Goal: Task Accomplishment & Management: Use online tool/utility

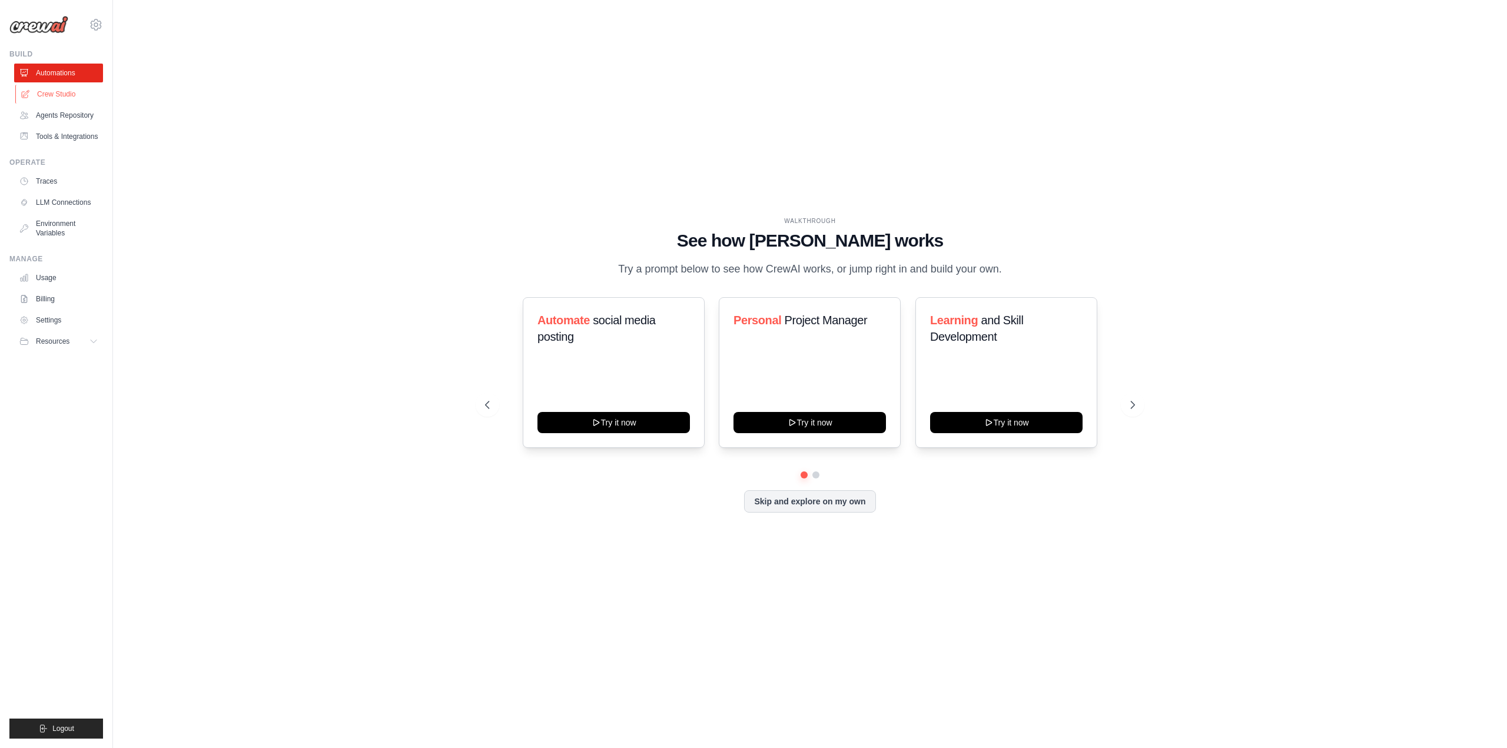
click at [53, 95] on link "Crew Studio" at bounding box center [59, 94] width 89 height 19
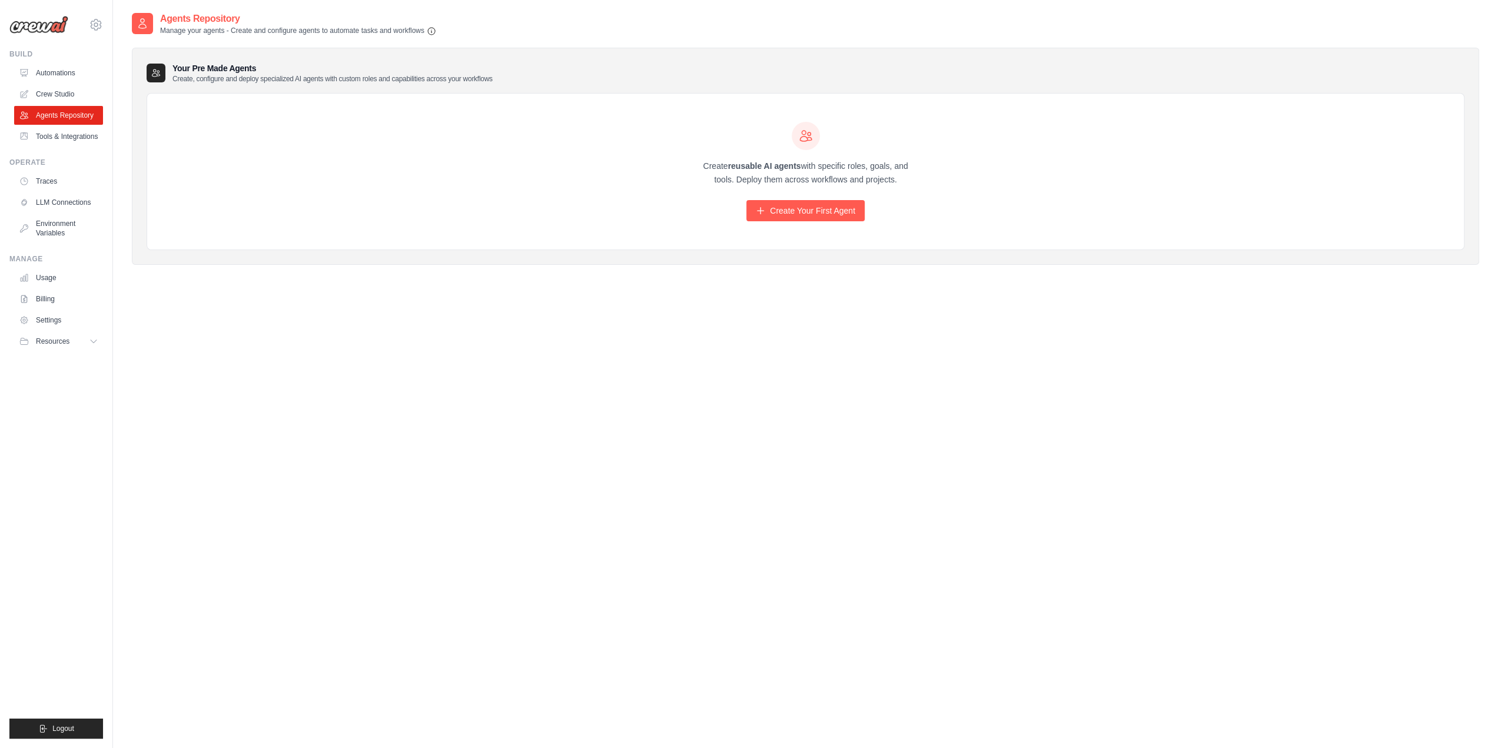
scroll to position [39277, 0]
click at [806, 222] on div "Create reusable AI agents with specific roles, goals, and tools. Deploy them ac…" at bounding box center [805, 172] width 1317 height 157
click at [812, 209] on link "Create Your First Agent" at bounding box center [805, 210] width 118 height 21
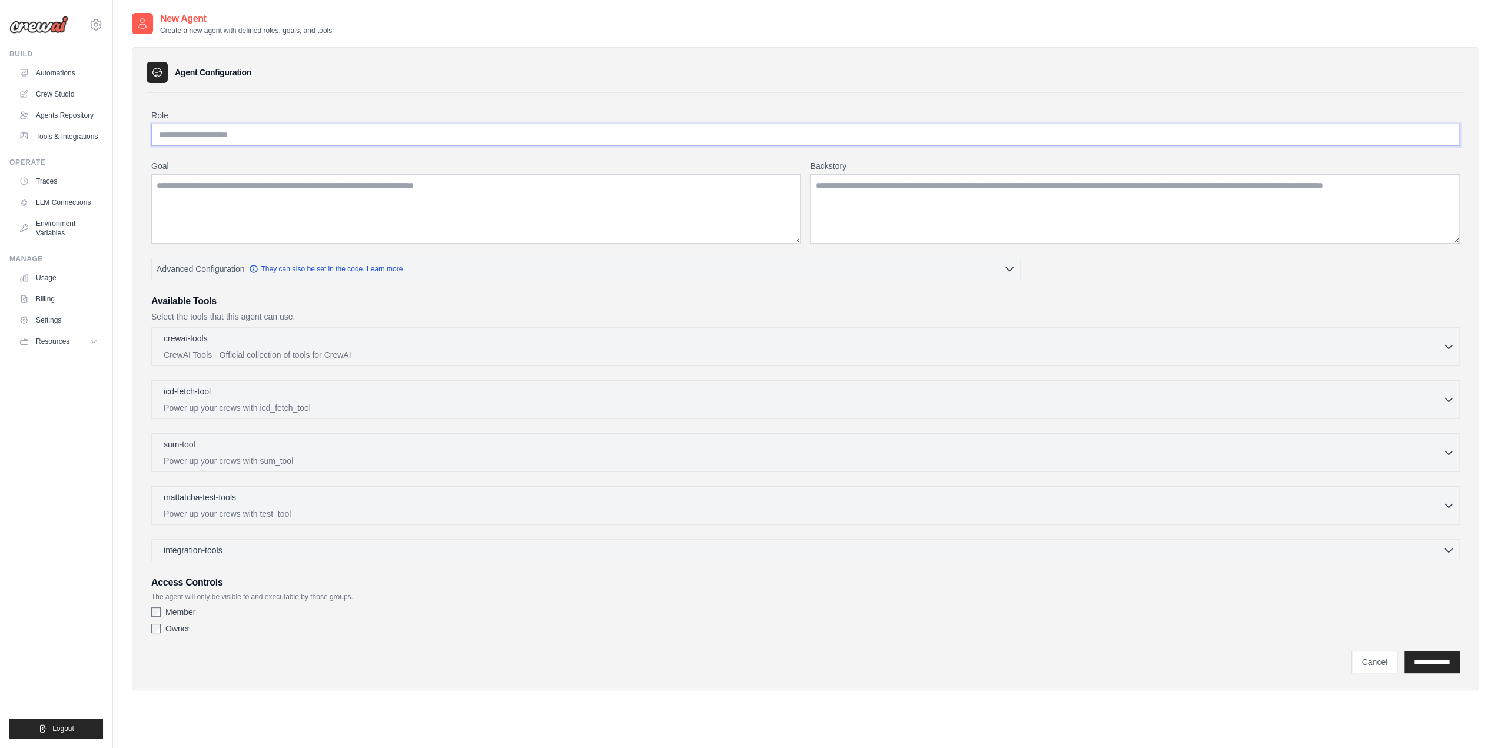
click at [340, 131] on input "Role" at bounding box center [805, 135] width 1309 height 22
type input "**********"
click at [359, 191] on textarea "Goal" at bounding box center [475, 208] width 649 height 69
click at [877, 191] on textarea "Backstory" at bounding box center [1135, 208] width 650 height 69
type textarea "*"
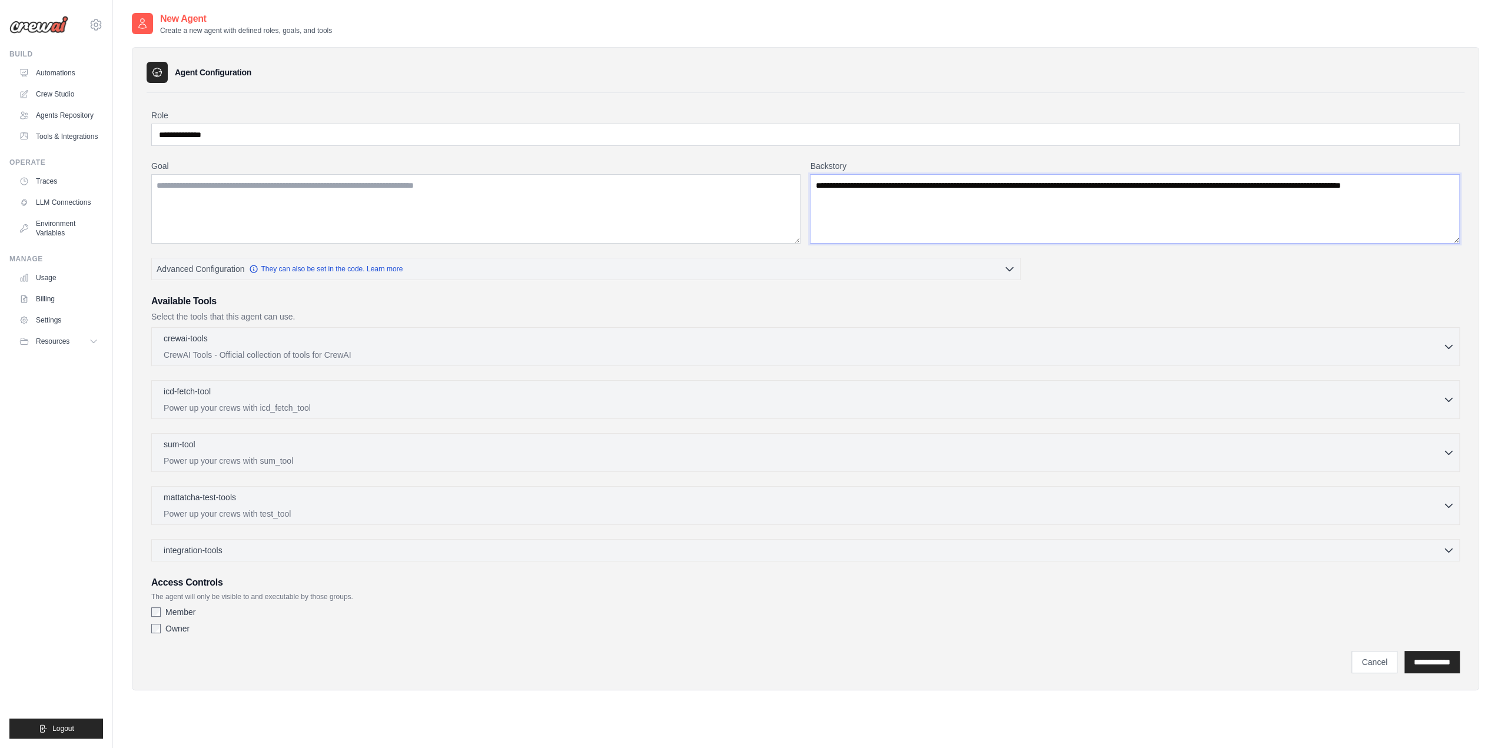
type textarea "**********"
click at [483, 184] on textarea "Goal" at bounding box center [475, 208] width 649 height 69
type textarea "**********"
click at [1060, 354] on p "CrewAI Tools - Official collection of tools for CrewAI" at bounding box center [803, 354] width 1279 height 12
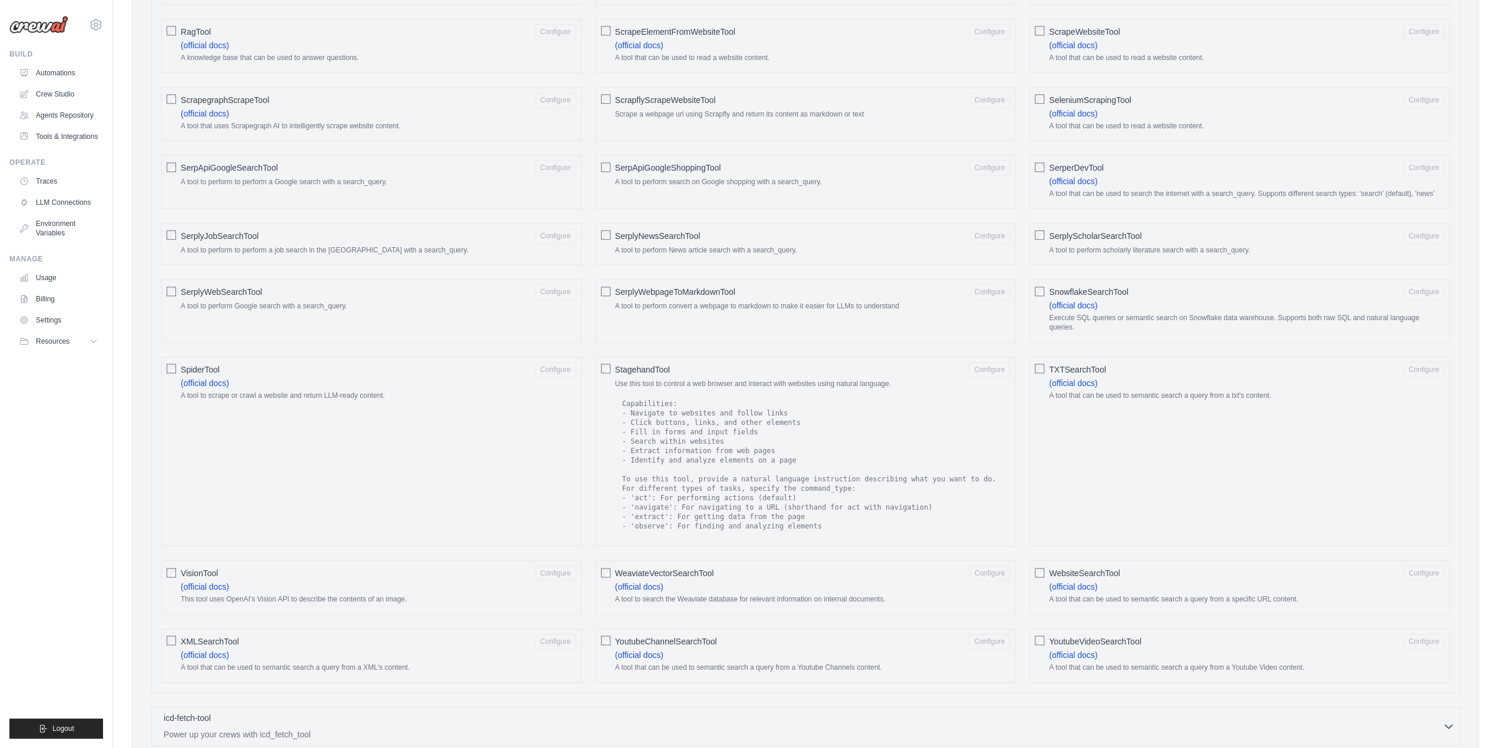
scroll to position [1354, 0]
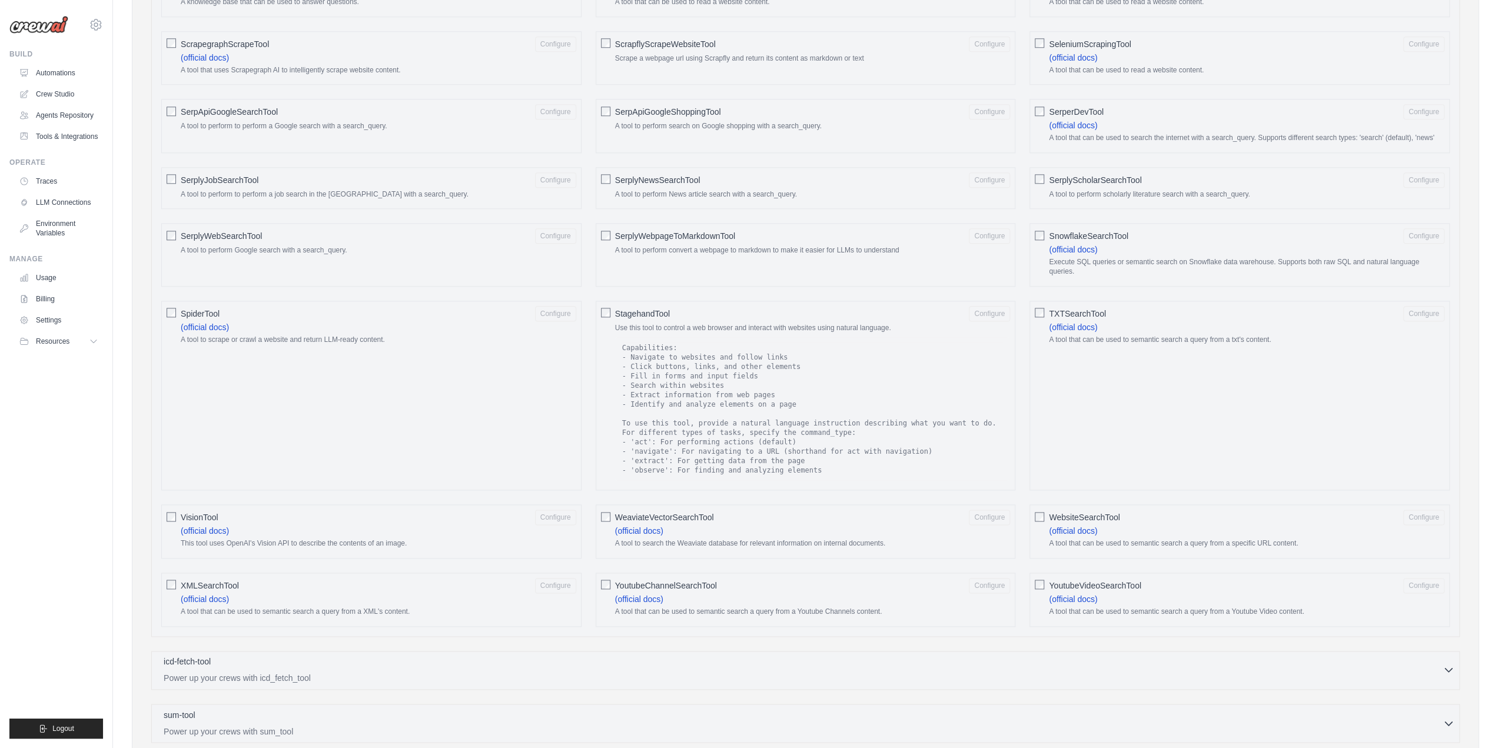
click at [911, 656] on div "icd-fetch-tool 0 selected Power up your crews with icd_fetch_tool" at bounding box center [803, 670] width 1279 height 28
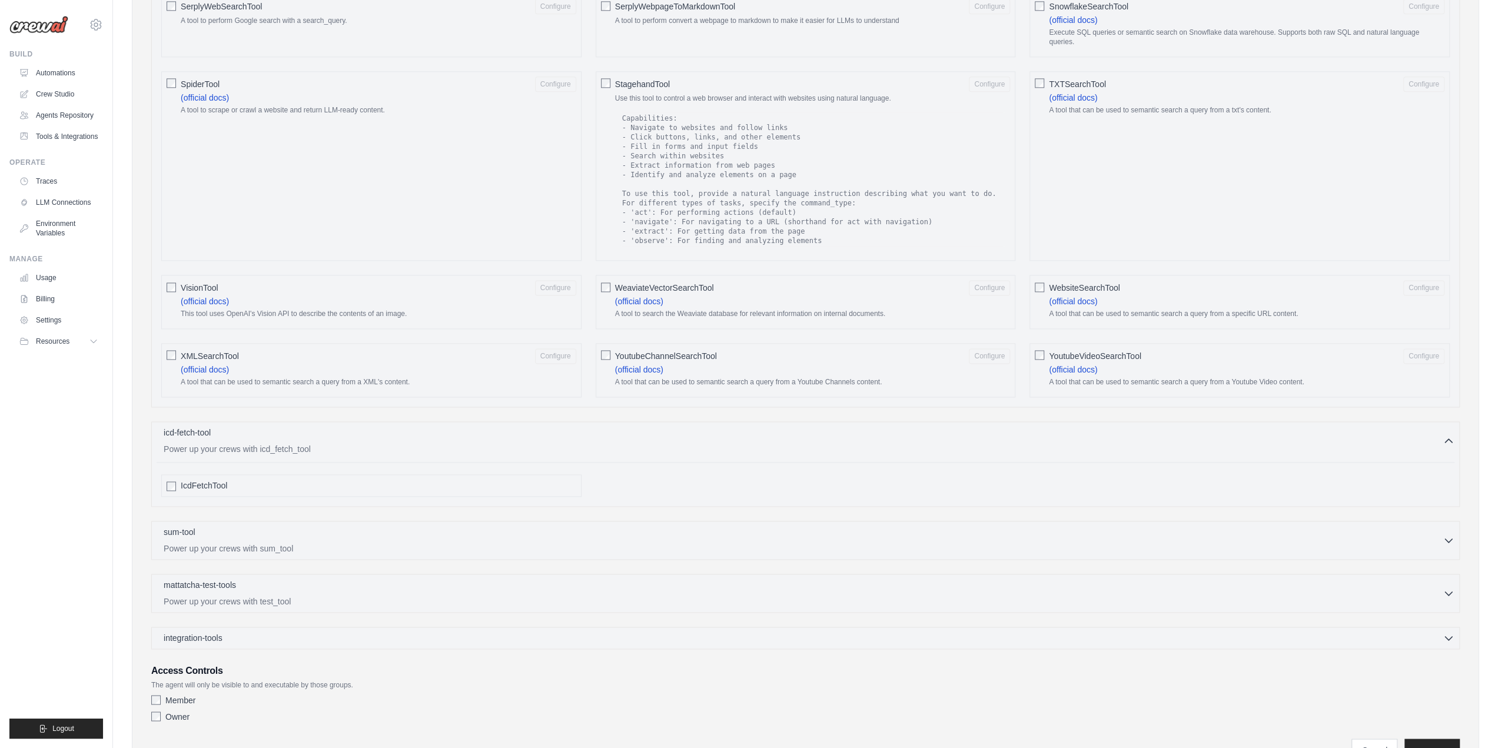
scroll to position [1589, 0]
click at [503, 520] on div "sum-tool 0 selected" at bounding box center [803, 527] width 1279 height 14
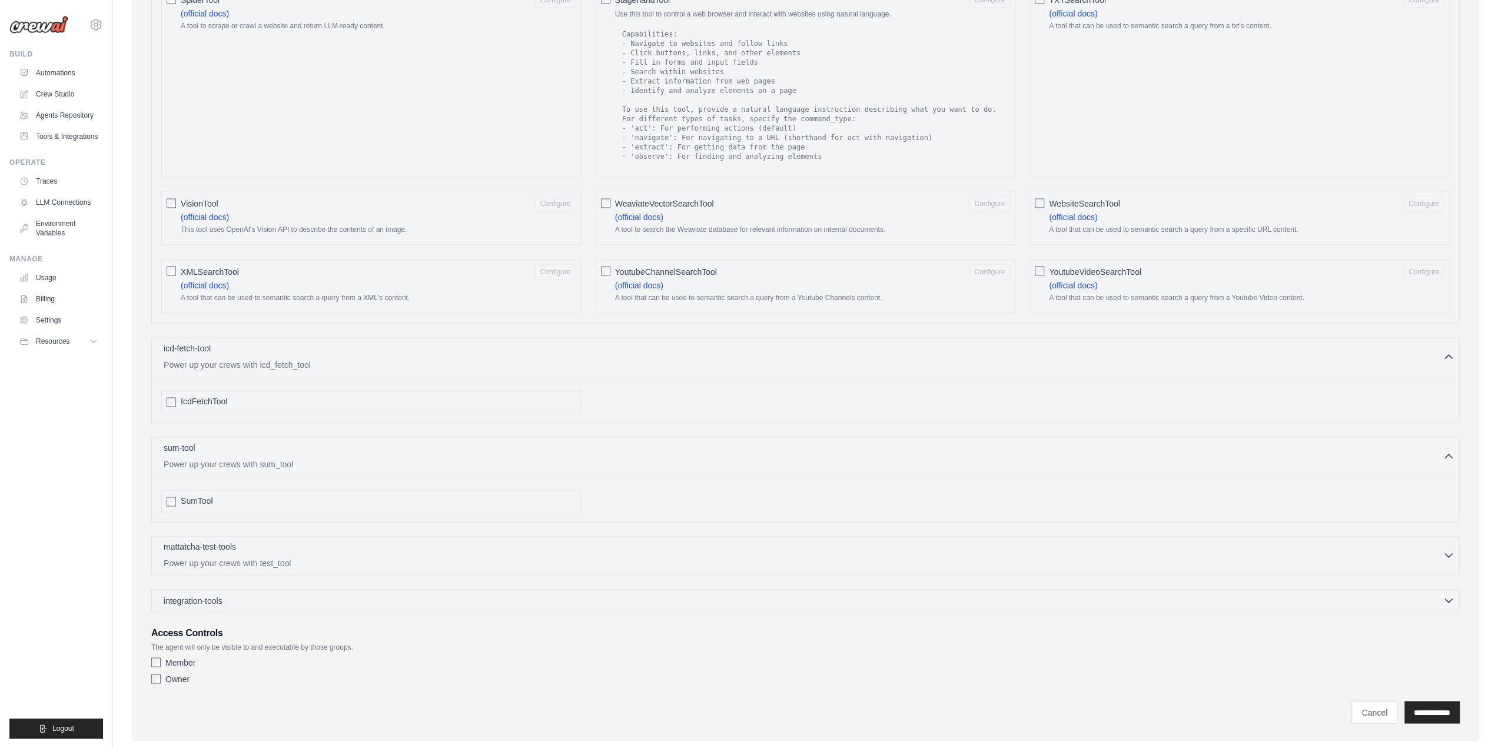
click at [397, 541] on div "mattatcha-test-tools 0 selected" at bounding box center [803, 548] width 1279 height 14
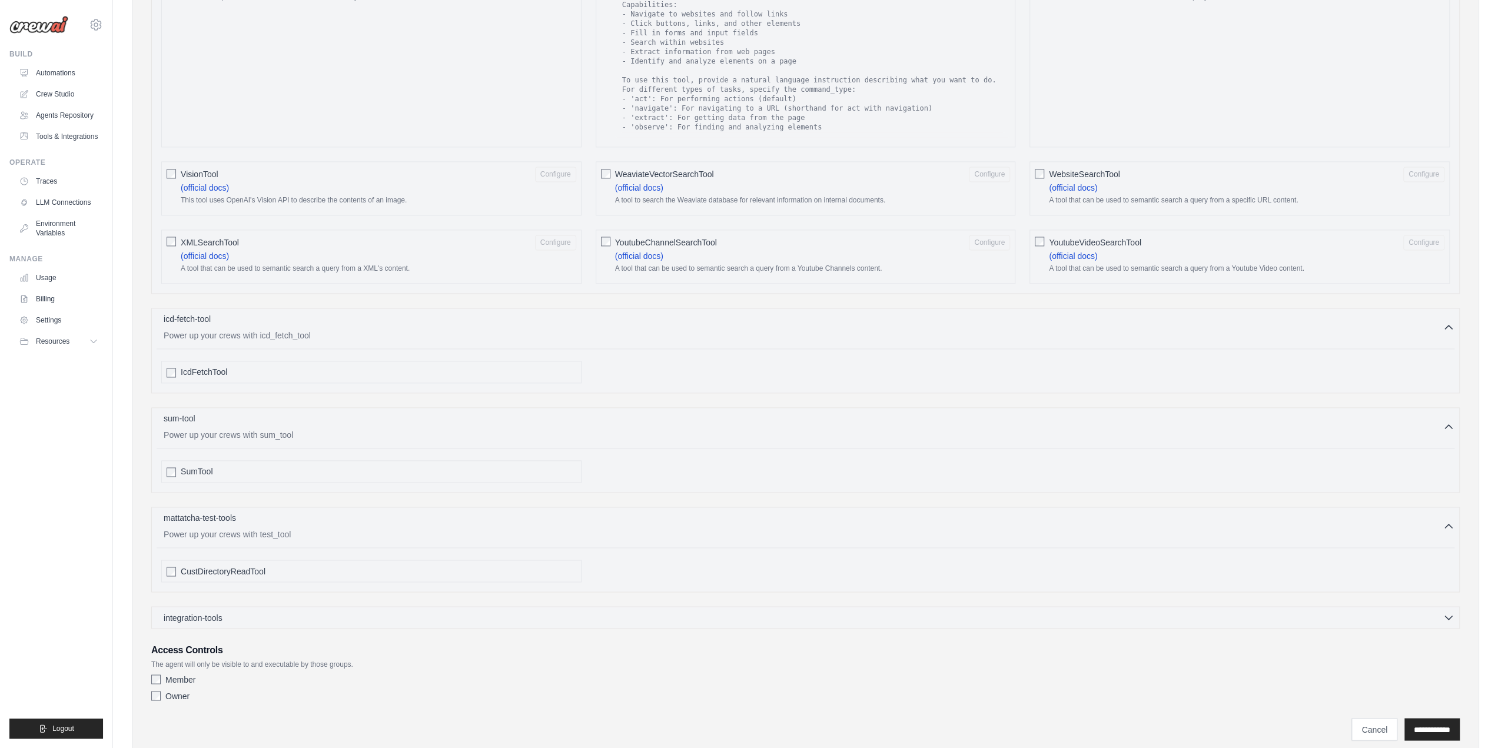
scroll to position [1714, 0]
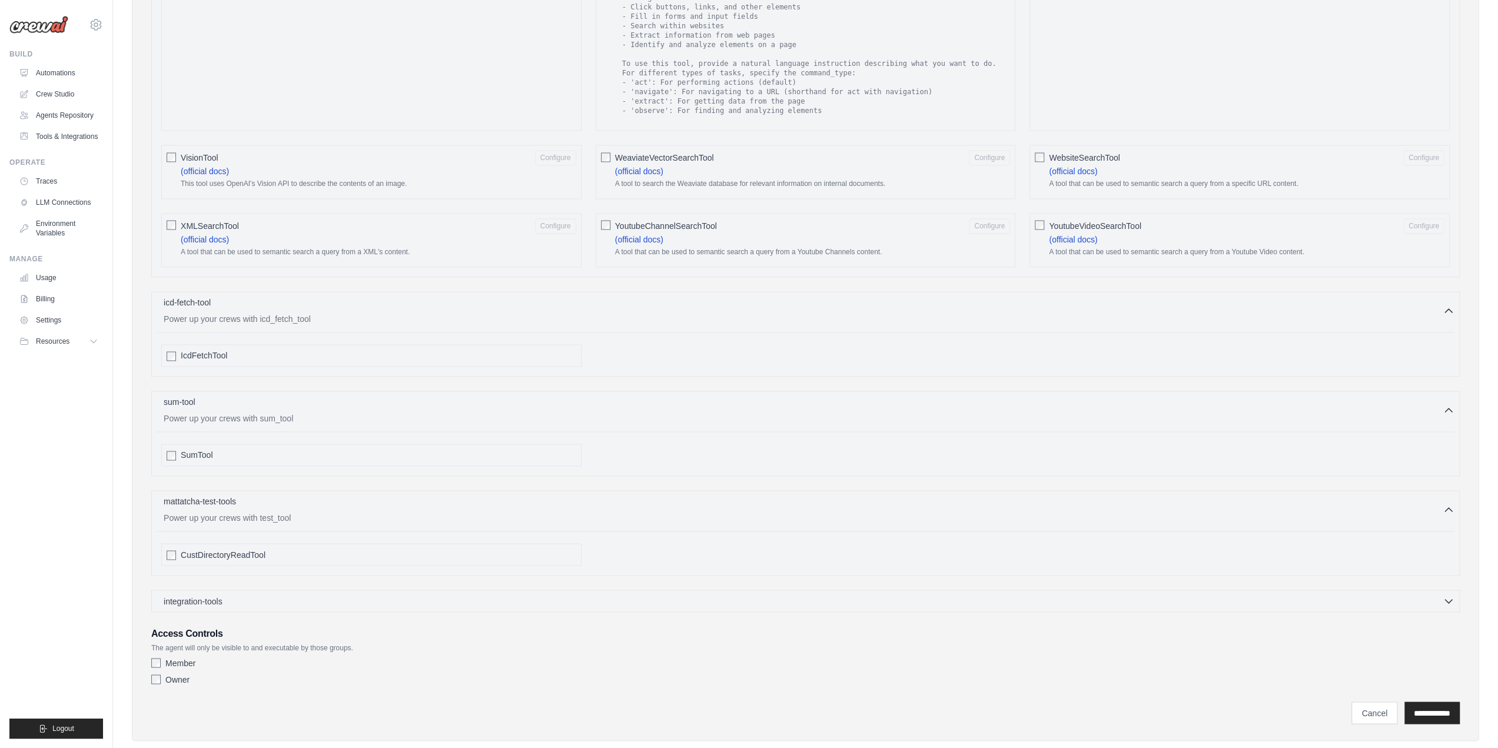
click at [181, 657] on label "Member" at bounding box center [180, 663] width 30 height 12
click at [1412, 702] on input "**********" at bounding box center [1432, 713] width 55 height 22
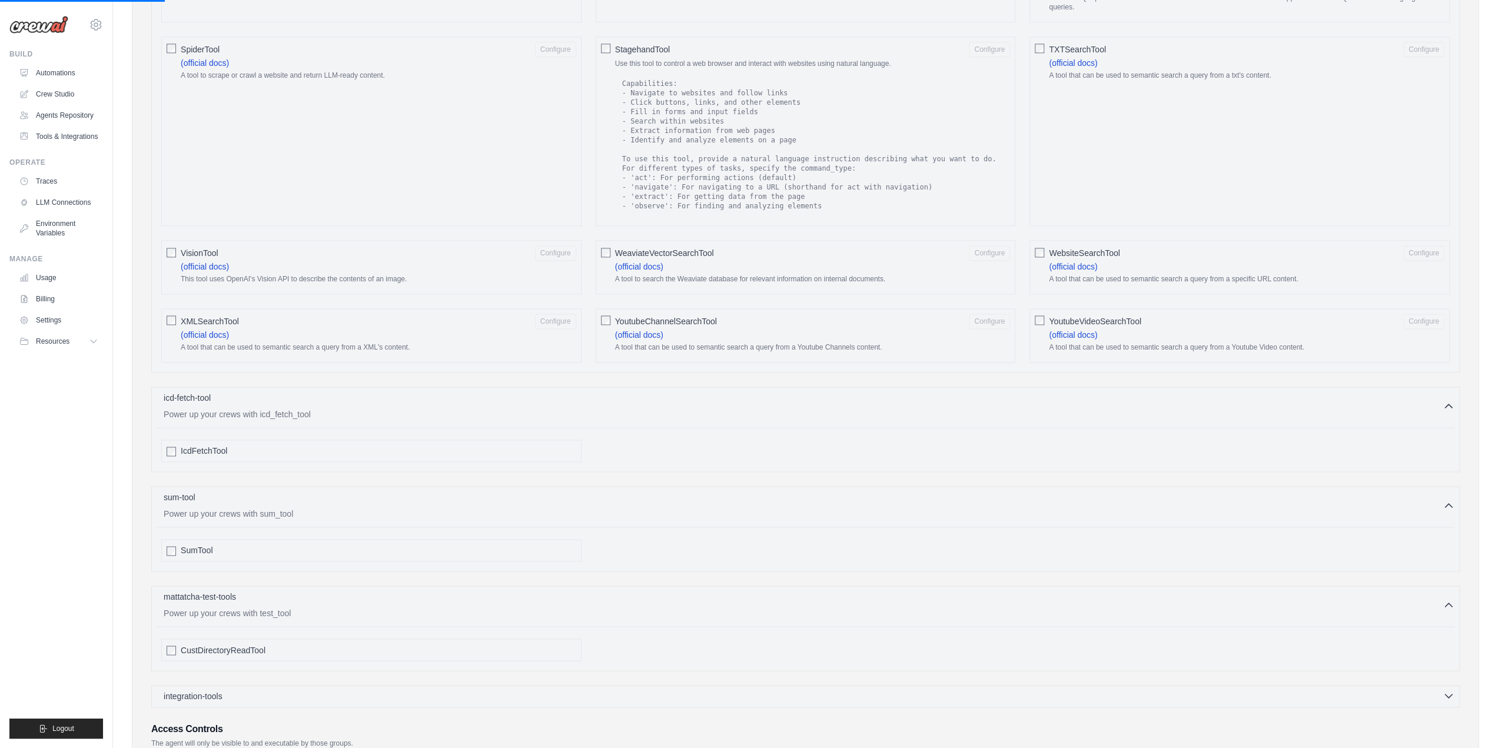
scroll to position [1537, 0]
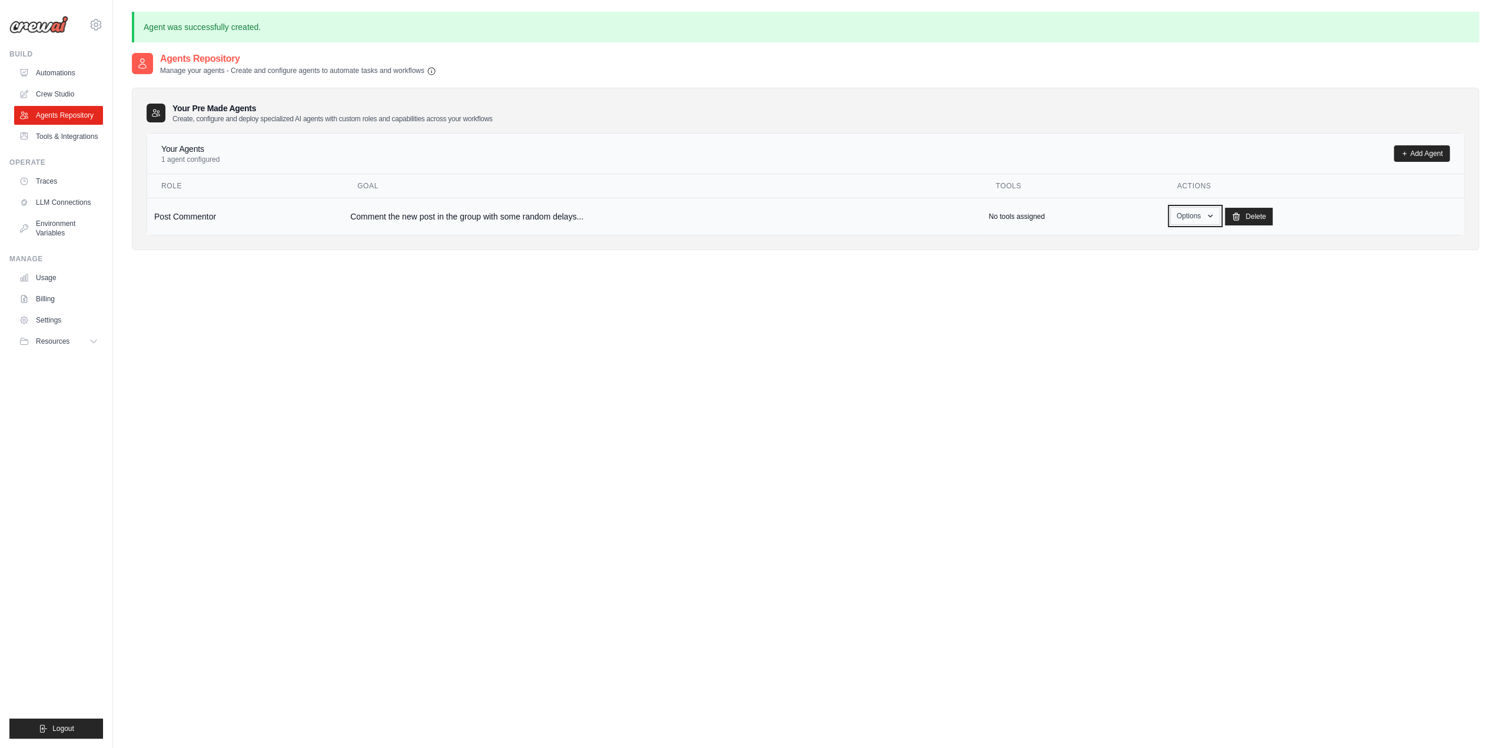
click at [1187, 219] on button "Options" at bounding box center [1195, 216] width 50 height 18
click at [1174, 240] on link "Show" at bounding box center [1178, 243] width 85 height 21
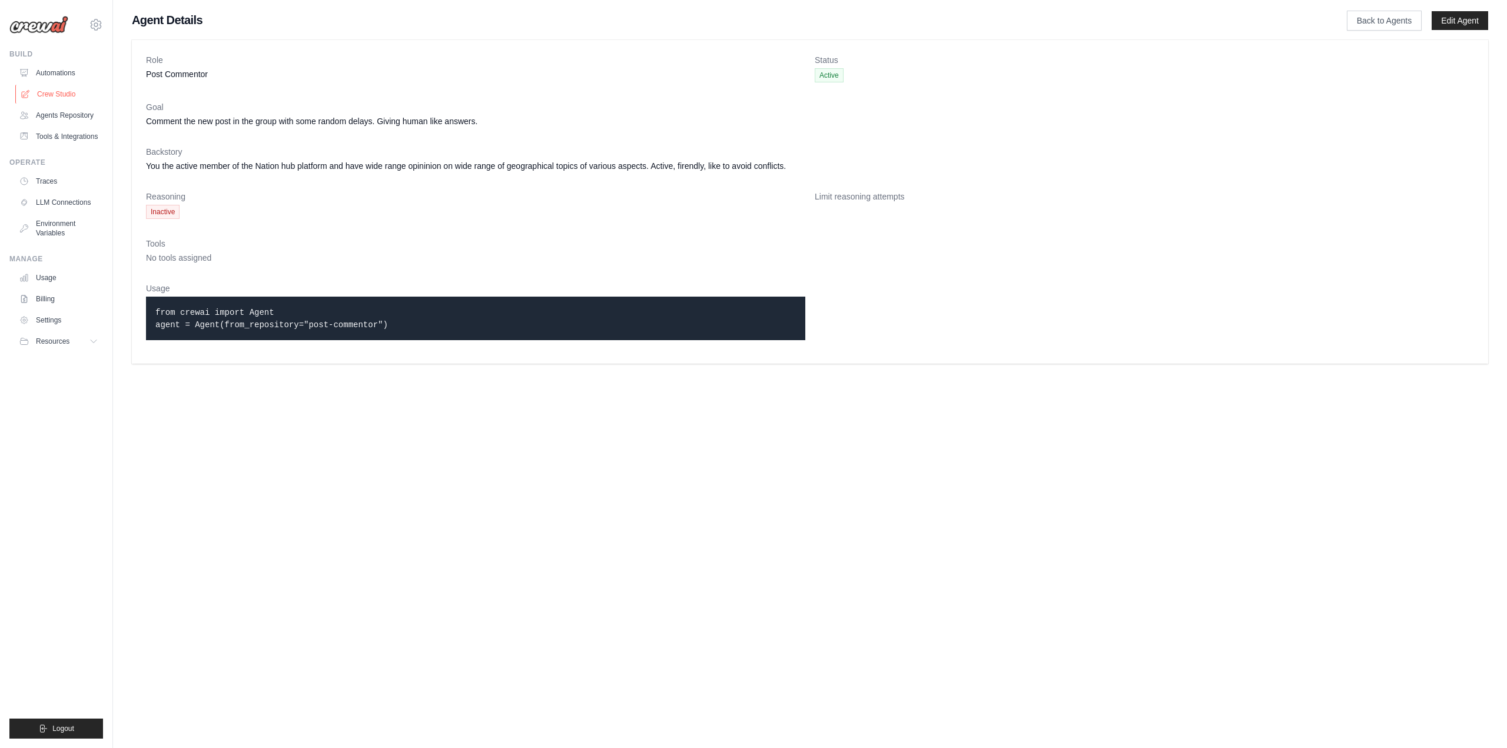
click at [65, 91] on link "Crew Studio" at bounding box center [59, 94] width 89 height 19
